Goal: Browse casually: Explore the website without a specific task or goal

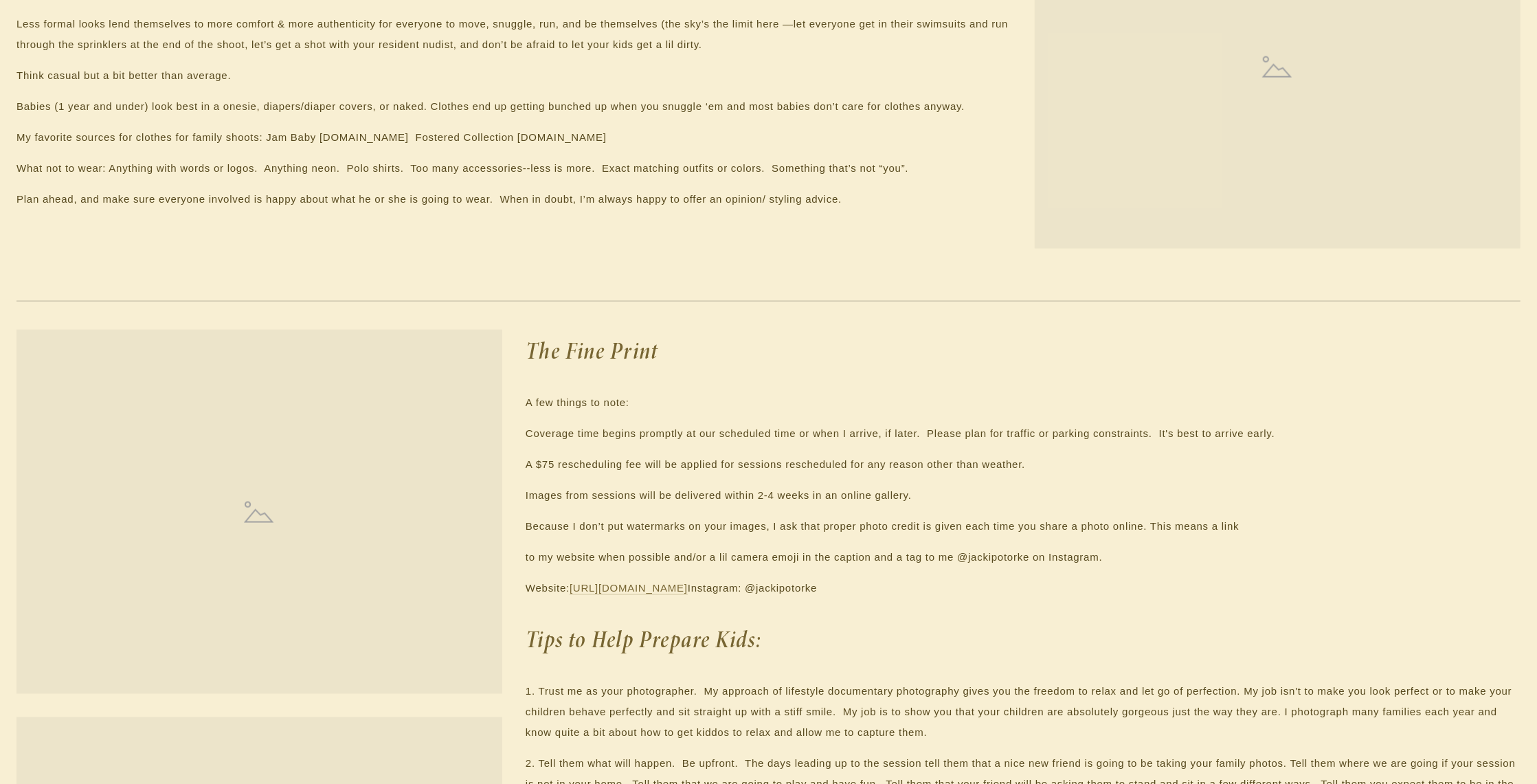
scroll to position [1665, 0]
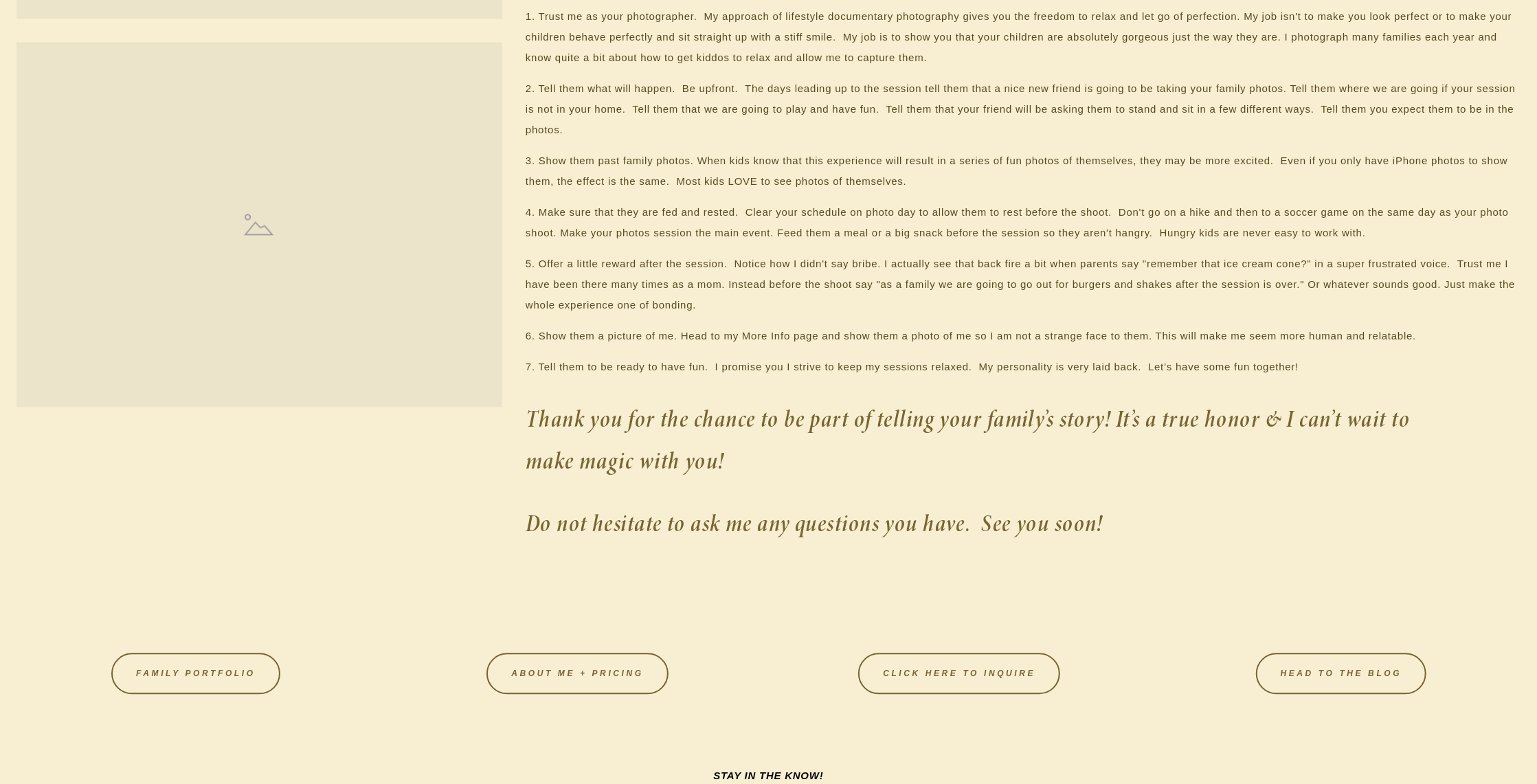
scroll to position [2391, 2]
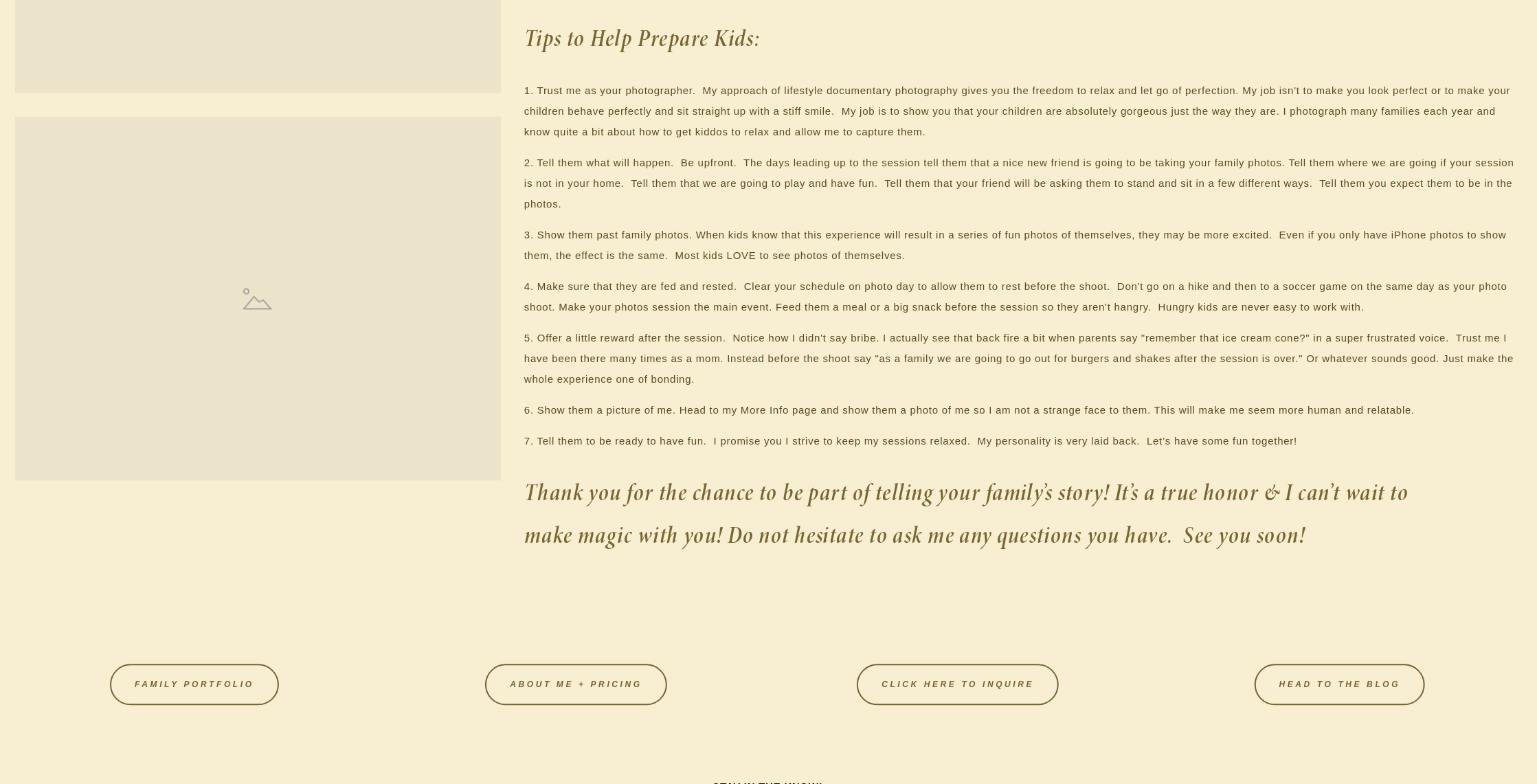
scroll to position [2291, 2]
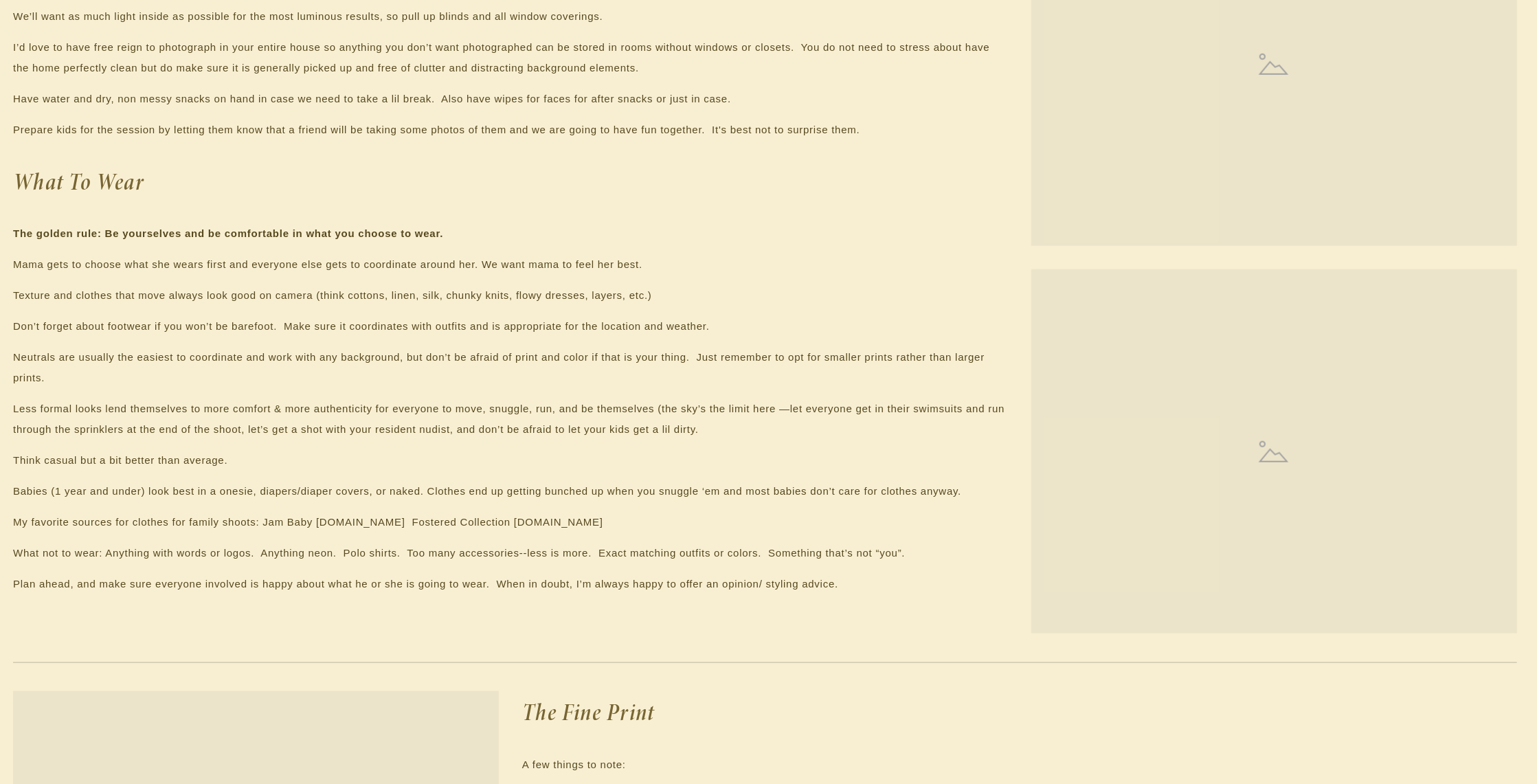
scroll to position [1329, 4]
